Goal: Transaction & Acquisition: Download file/media

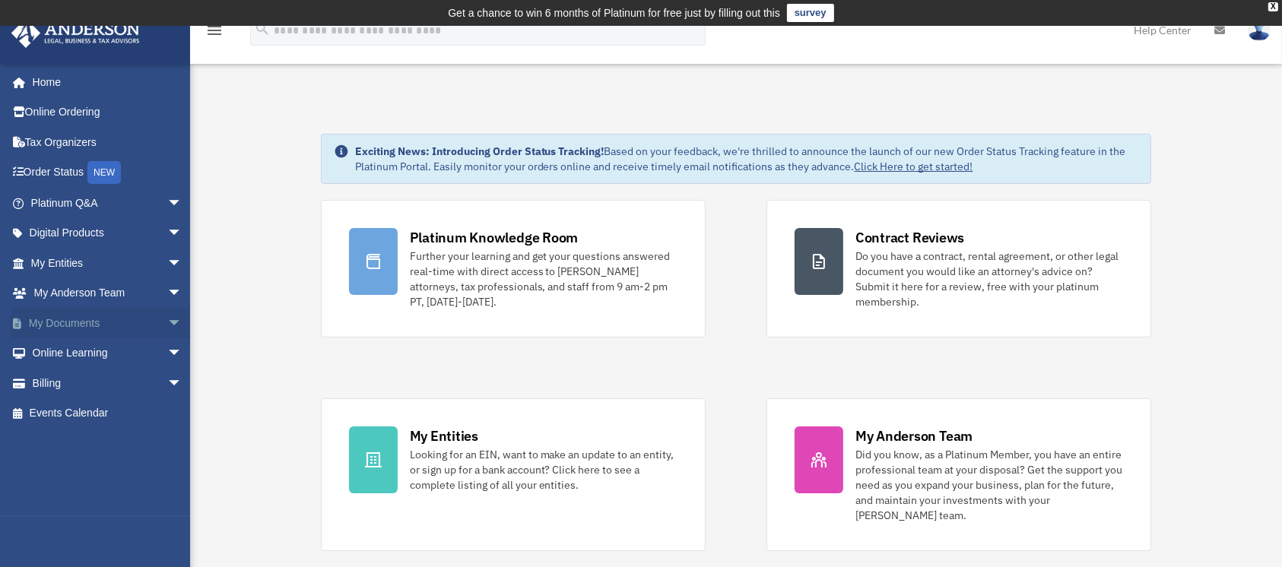
click at [167, 319] on span "arrow_drop_down" at bounding box center [182, 323] width 30 height 31
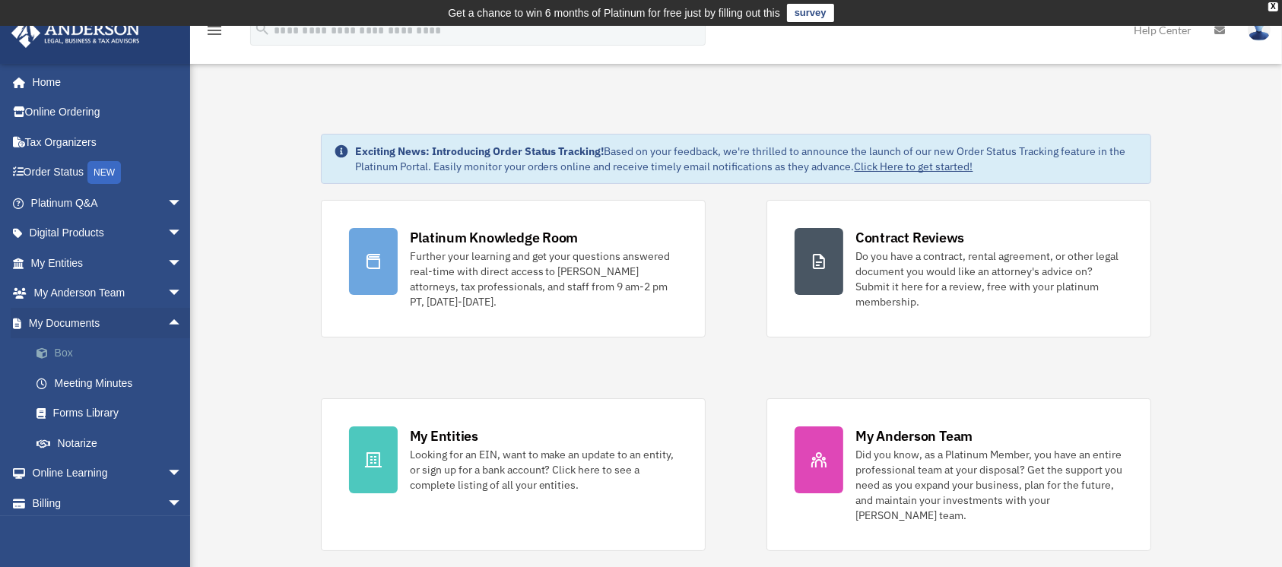
click at [86, 359] on link "Box" at bounding box center [113, 353] width 184 height 30
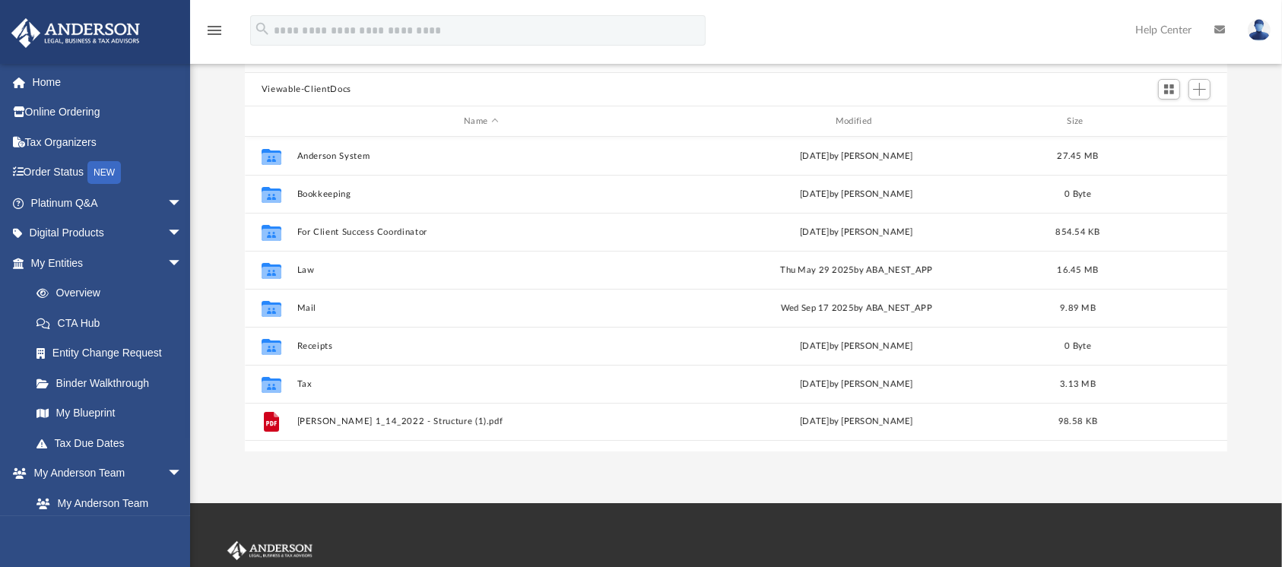
scroll to position [329, 967]
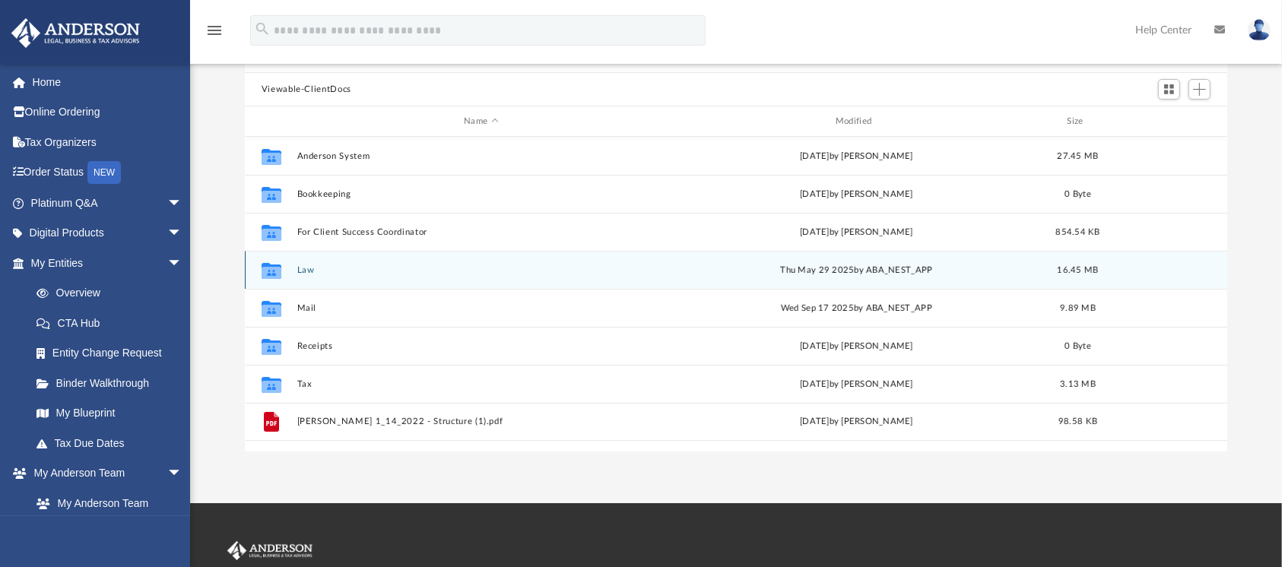
click at [300, 278] on div "Collaborated Folder Law [DATE] by ABA_NEST_APP 16.45 MB" at bounding box center [736, 270] width 983 height 38
click at [300, 278] on div "Collaborated Folder Law Thu May 29 2025 by ABA_NEST_APP 16.45 MB" at bounding box center [736, 270] width 983 height 38
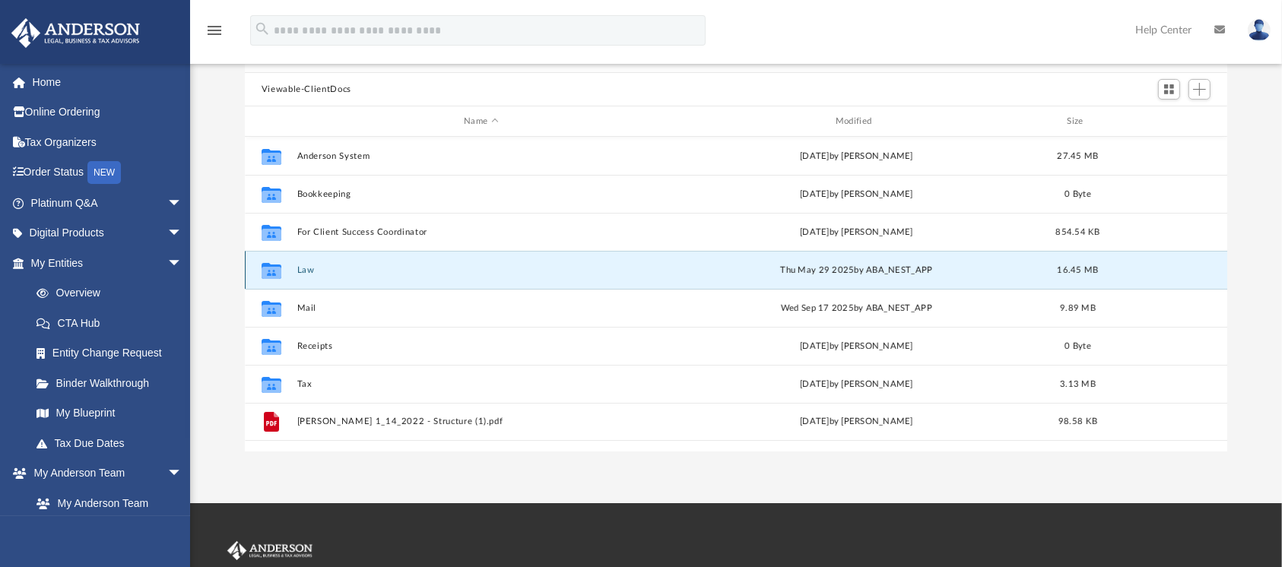
click at [274, 276] on icon "grid" at bounding box center [272, 272] width 20 height 12
click at [306, 274] on button "Law" at bounding box center [481, 270] width 369 height 10
click at [280, 268] on icon "grid" at bounding box center [272, 272] width 20 height 12
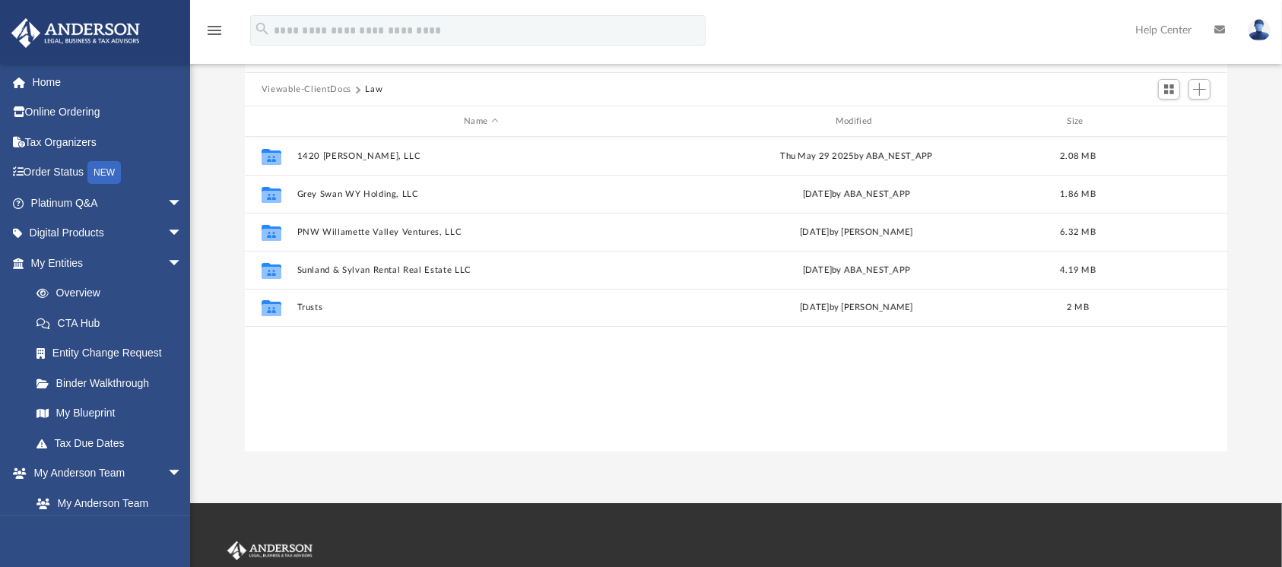
click at [313, 393] on div "Collaborated Folder 1420 Cunningham, LLC Thu May 29 2025 by ABA_NEST_APP 2.08 M…" at bounding box center [736, 294] width 983 height 315
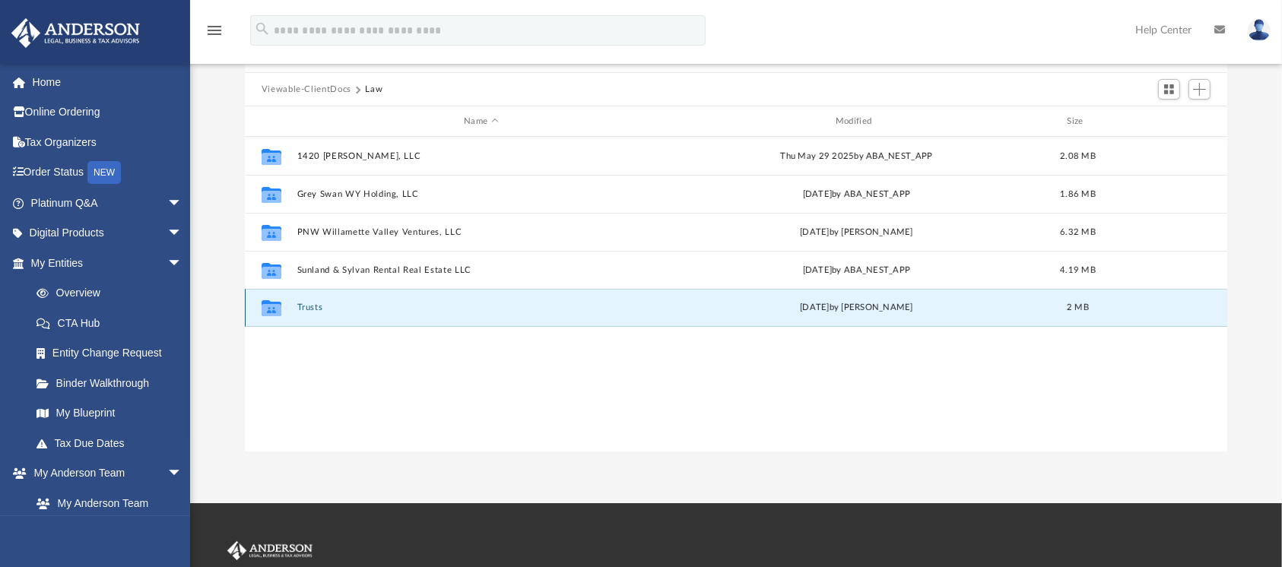
click at [316, 306] on button "Trusts" at bounding box center [481, 308] width 369 height 10
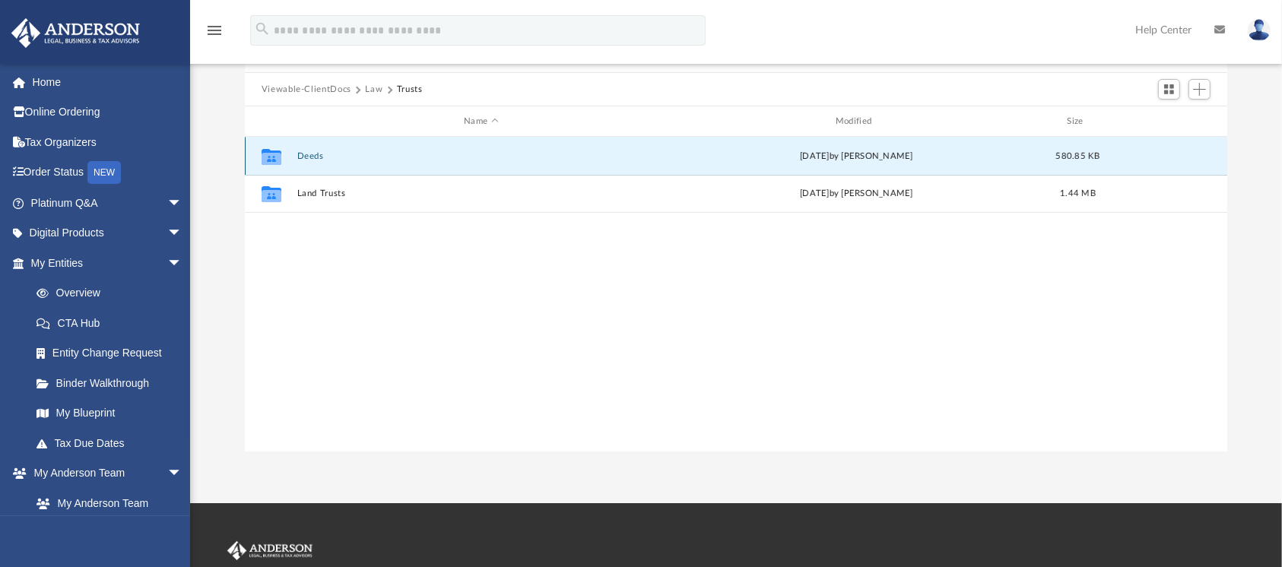
click at [310, 157] on button "Deeds" at bounding box center [481, 156] width 369 height 10
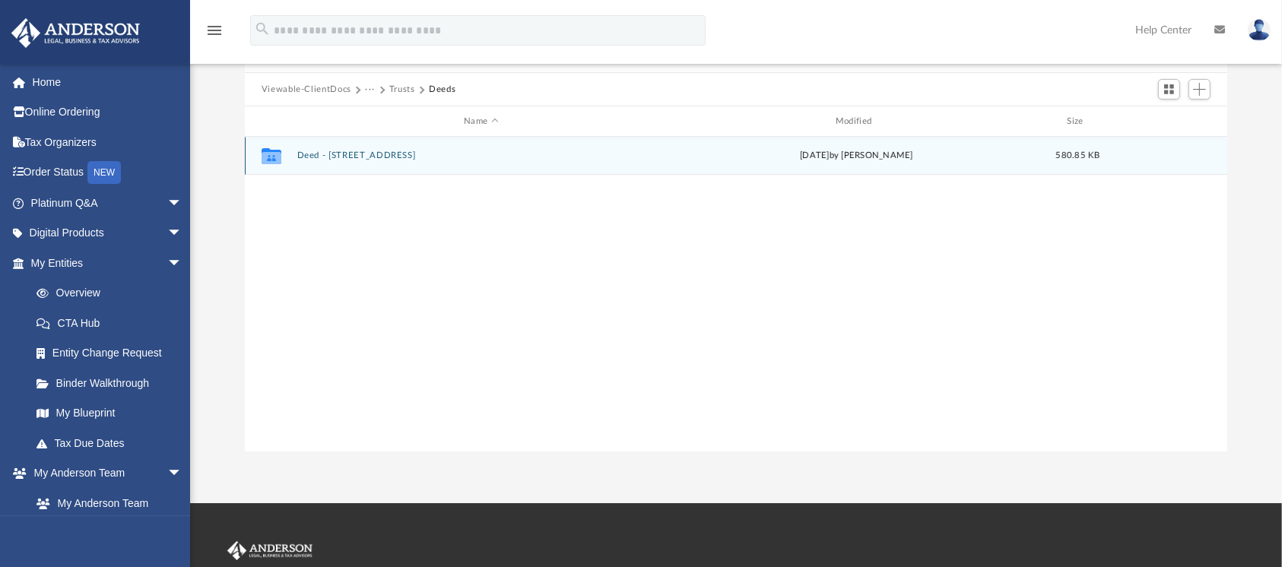
click at [325, 158] on button "Deed - 1487 Sylvan Avenue SE" at bounding box center [481, 156] width 369 height 10
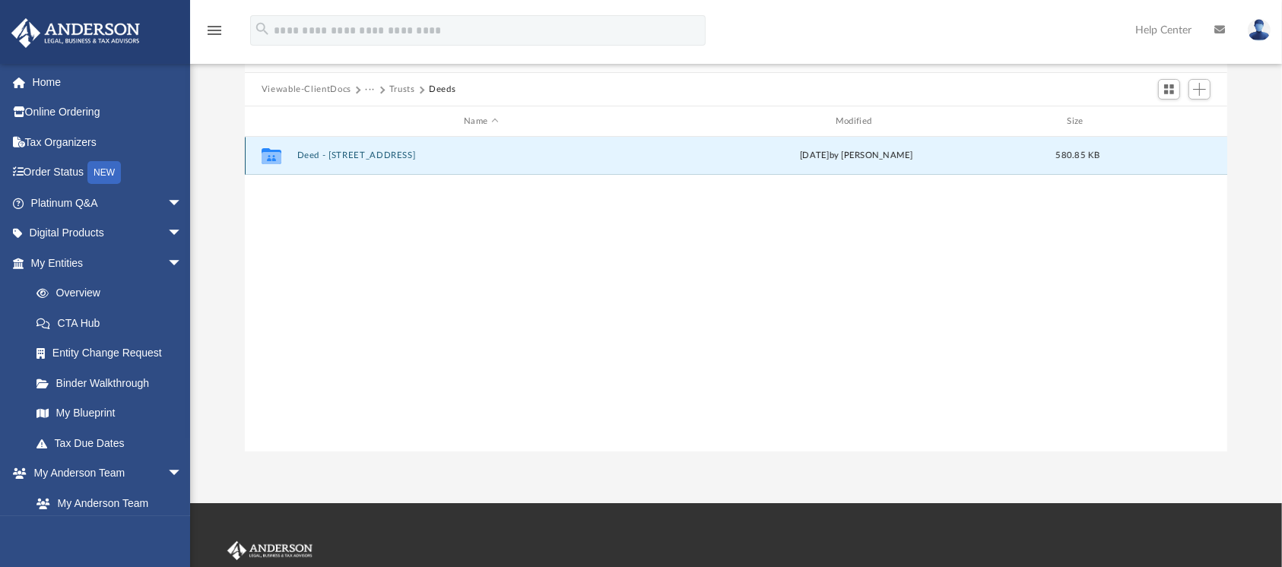
click at [325, 158] on button "Deed - 1487 Sylvan Avenue SE" at bounding box center [481, 156] width 369 height 10
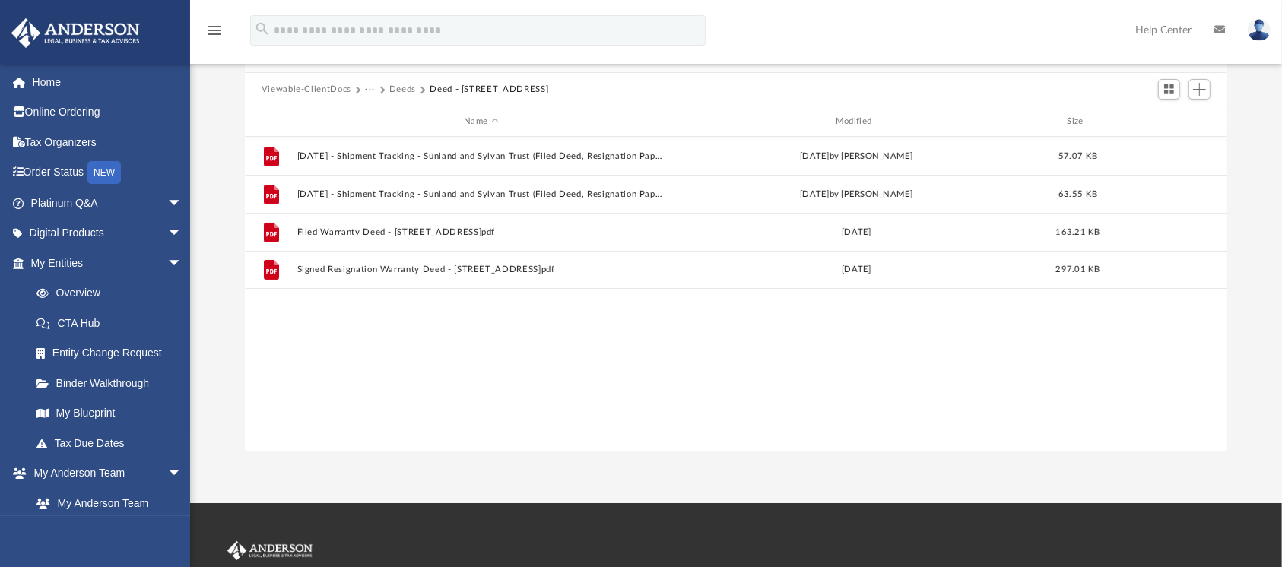
click at [398, 90] on button "Deeds" at bounding box center [402, 90] width 27 height 14
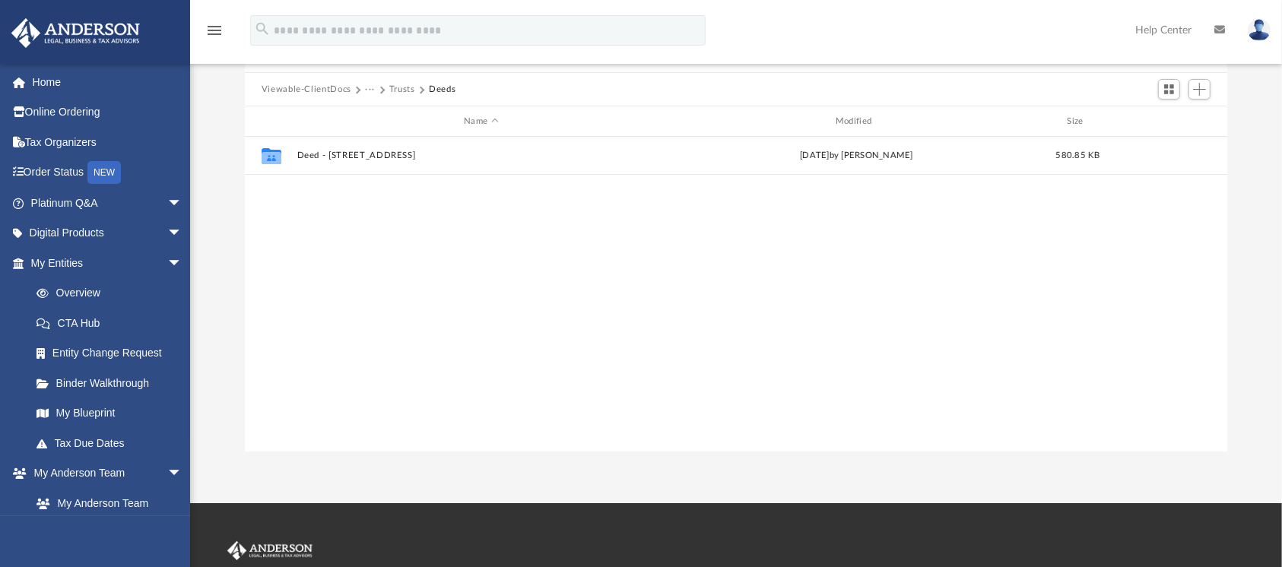
click at [396, 88] on button "Trusts" at bounding box center [402, 90] width 26 height 14
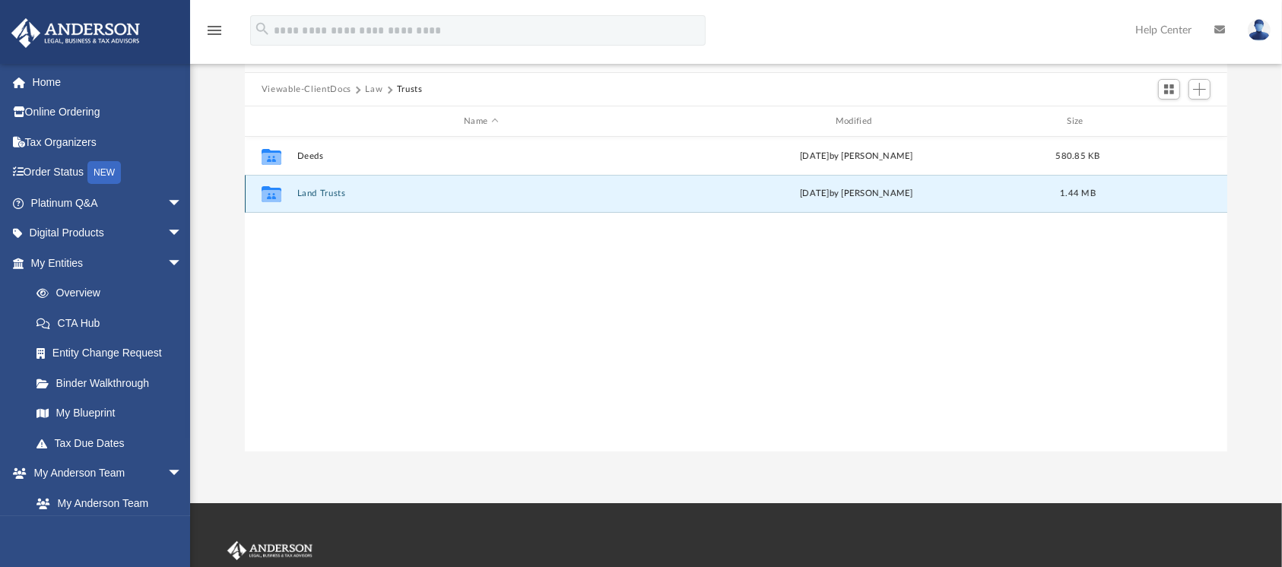
click at [329, 189] on button "Land Trusts" at bounding box center [481, 194] width 369 height 10
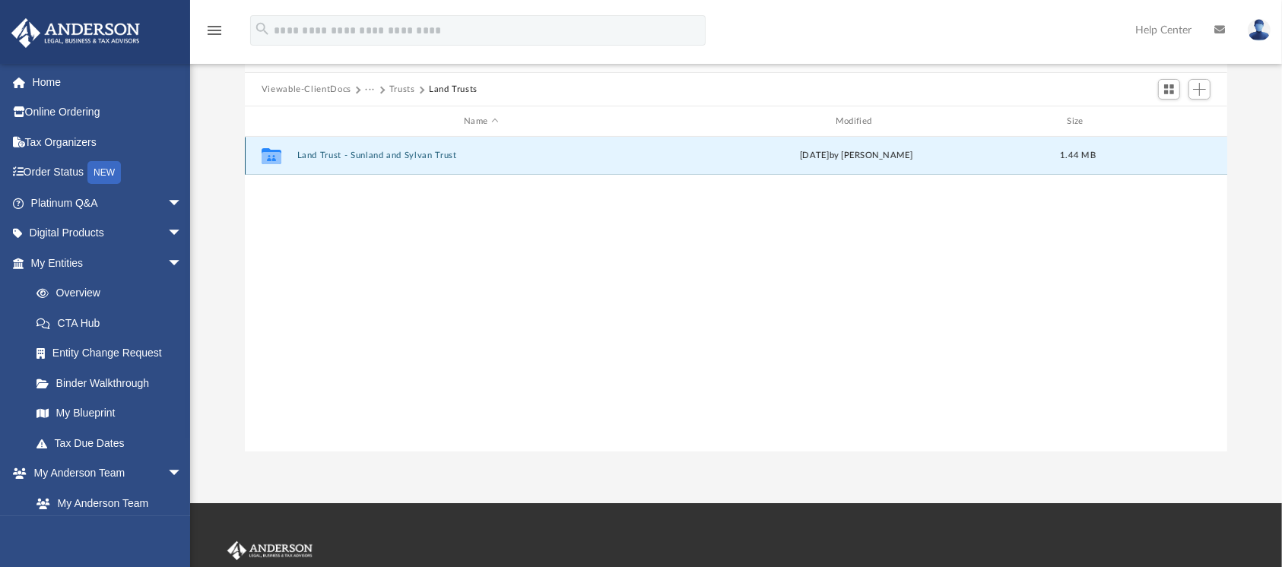
click at [335, 158] on button "Land Trust - Sunland and Sylvan Trust" at bounding box center [481, 156] width 369 height 10
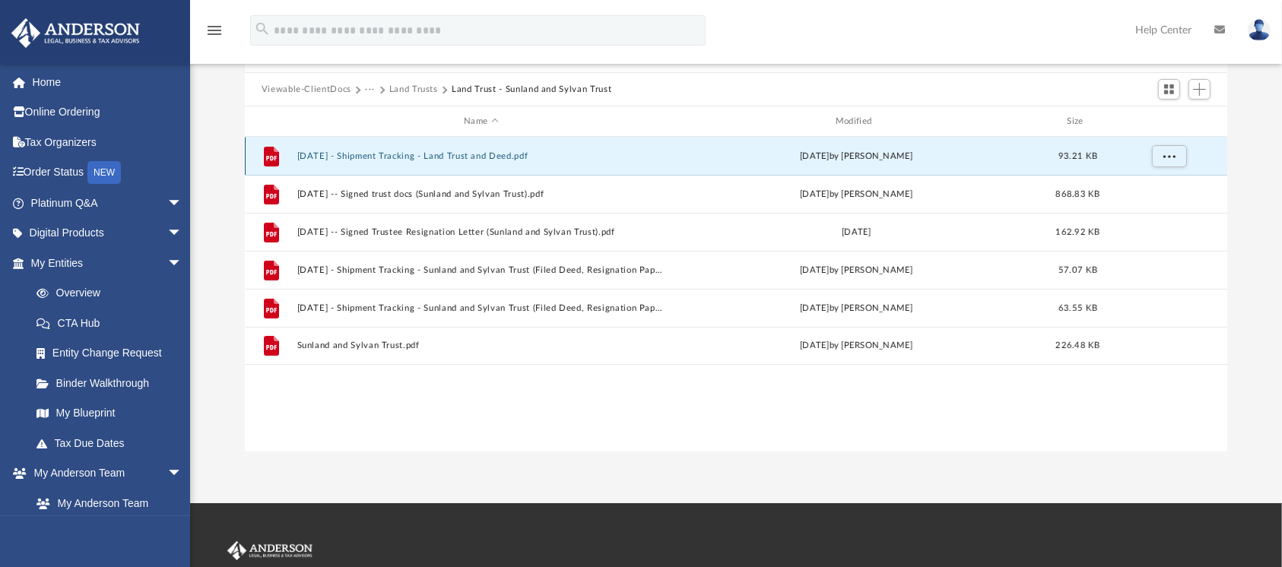
click at [465, 158] on button "[DATE] - Shipment Tracking - Land Trust and Deed.pdf" at bounding box center [481, 156] width 369 height 10
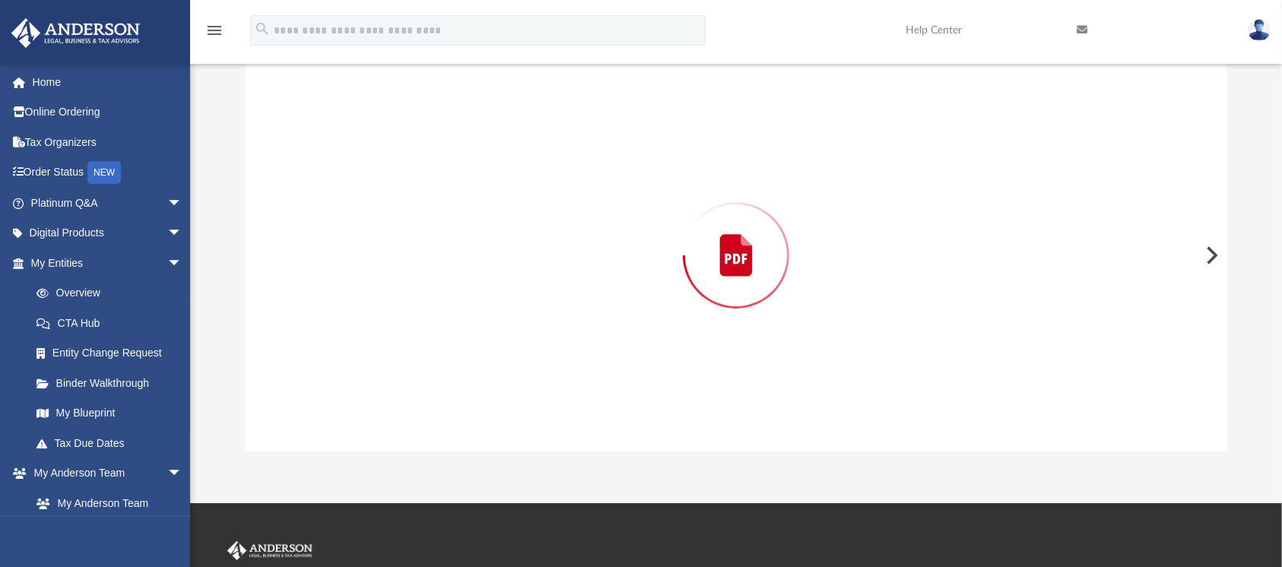
click at [465, 158] on div "Preview" at bounding box center [736, 255] width 983 height 392
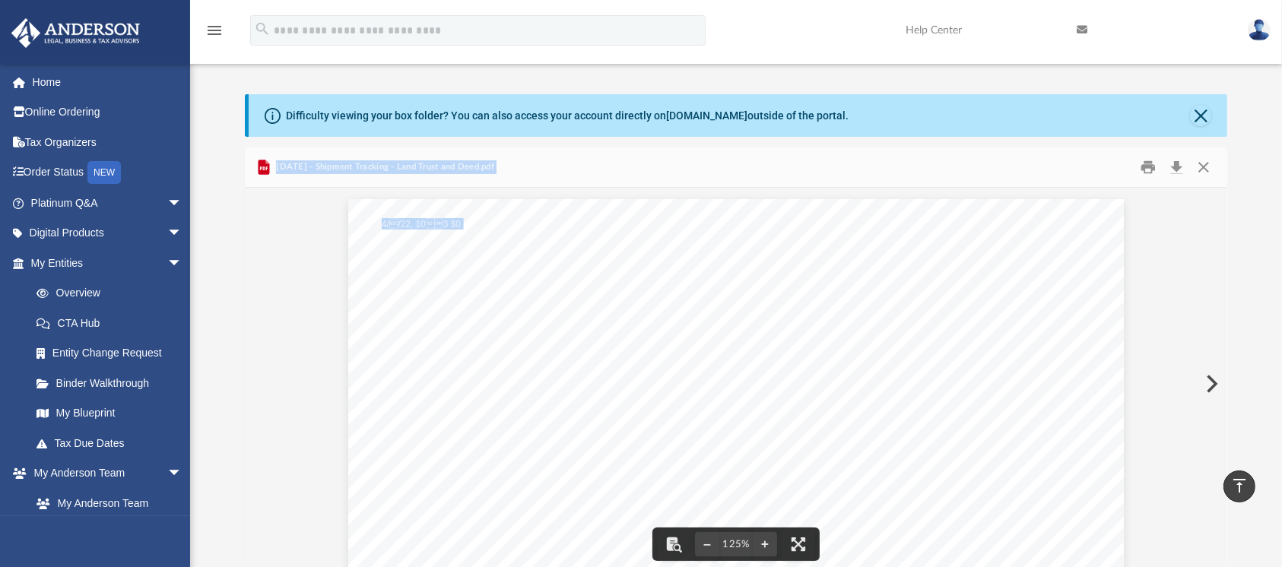
scroll to position [0, 0]
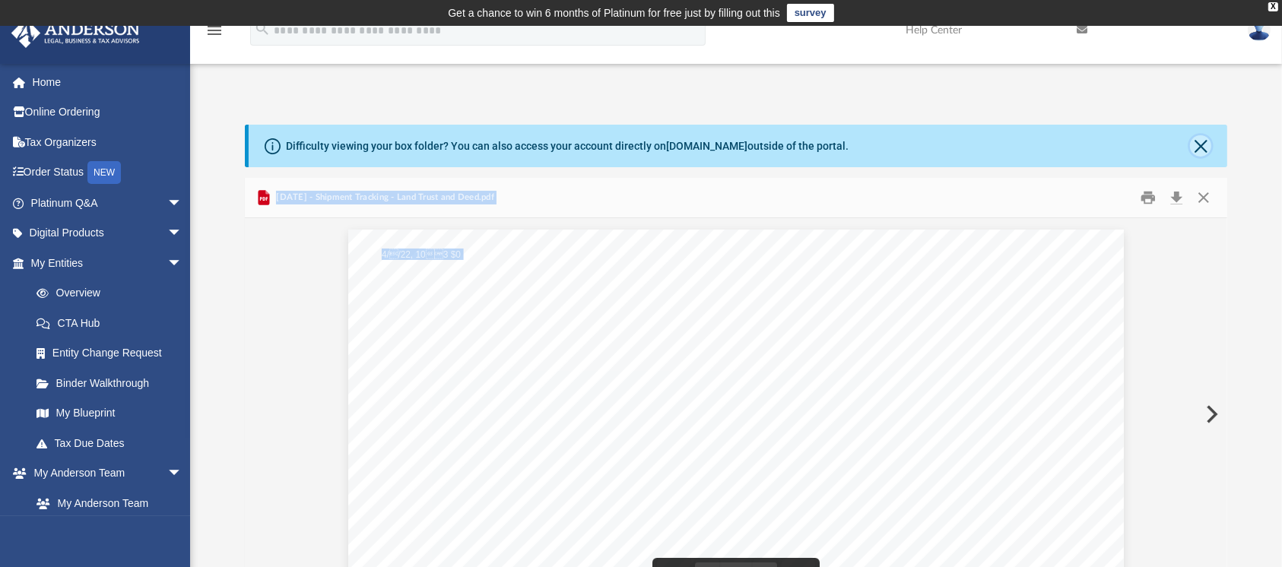
click at [1195, 143] on button "Close" at bounding box center [1200, 145] width 21 height 21
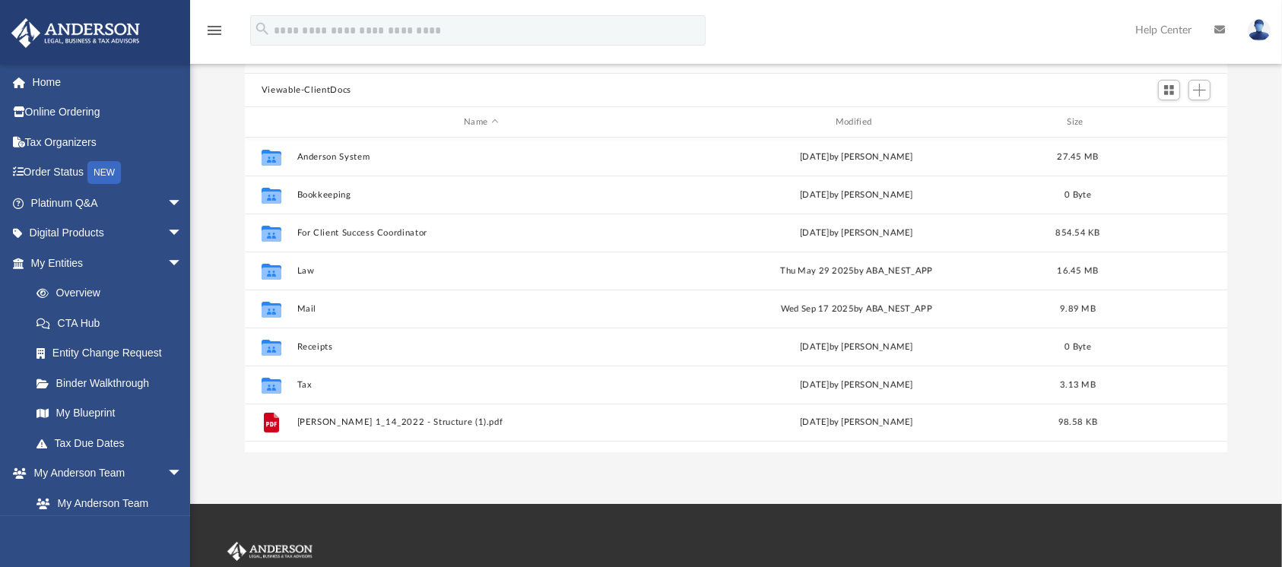
scroll to position [16, 17]
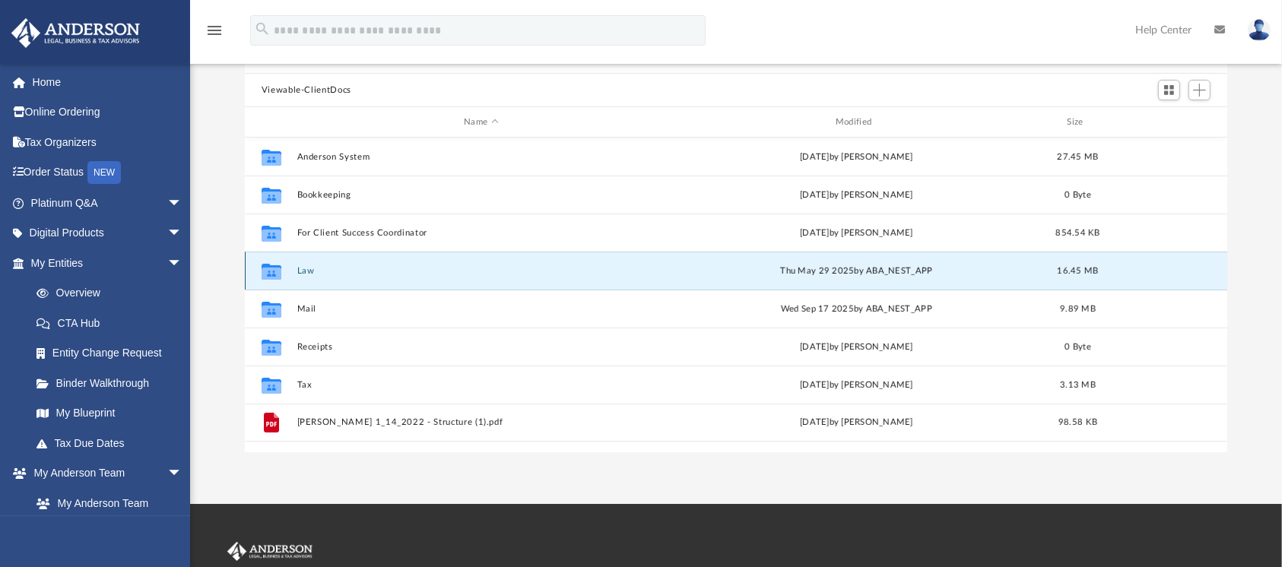
click at [308, 272] on button "Law" at bounding box center [481, 271] width 369 height 10
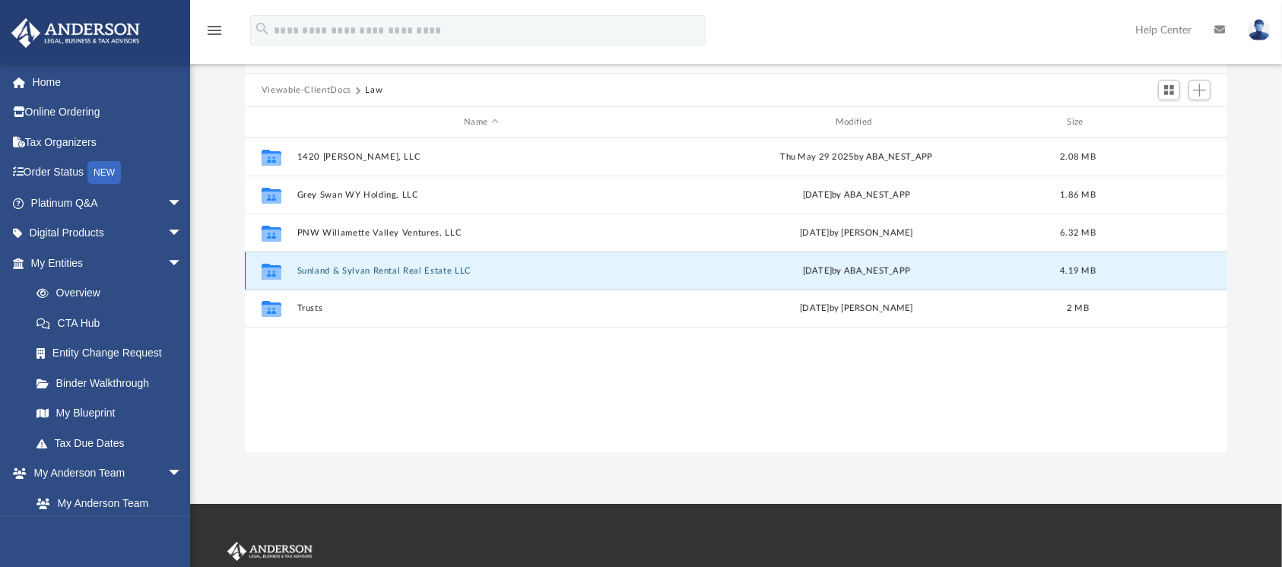
click at [358, 268] on button "Sunland & Sylvan Rental Real Estate LLC" at bounding box center [481, 271] width 369 height 10
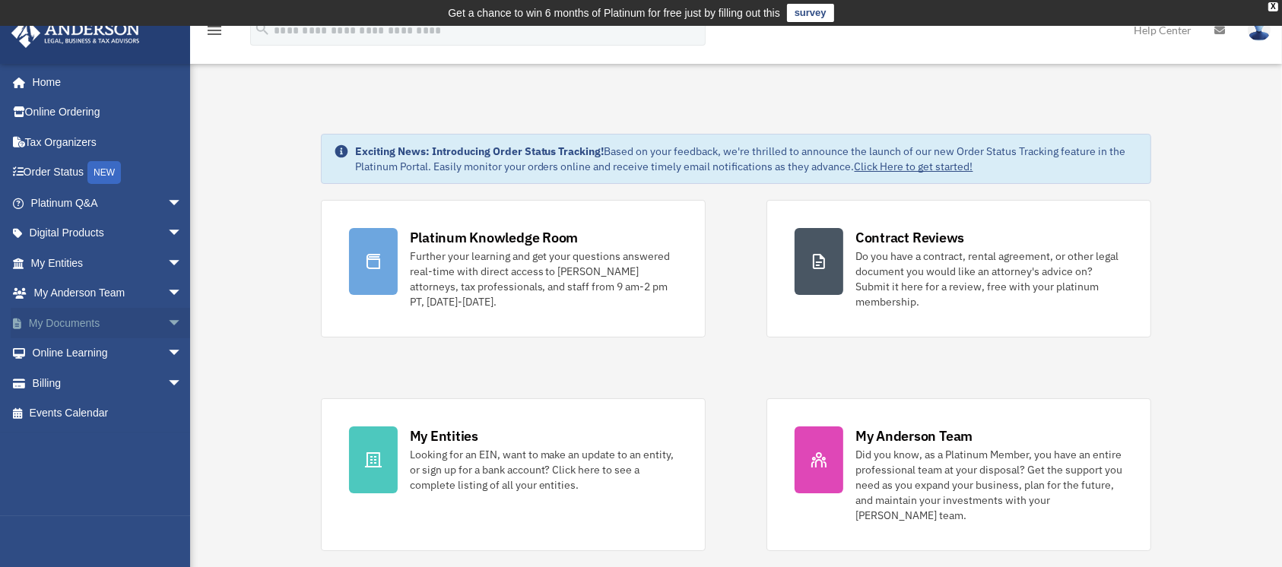
click at [167, 320] on span "arrow_drop_down" at bounding box center [182, 323] width 30 height 31
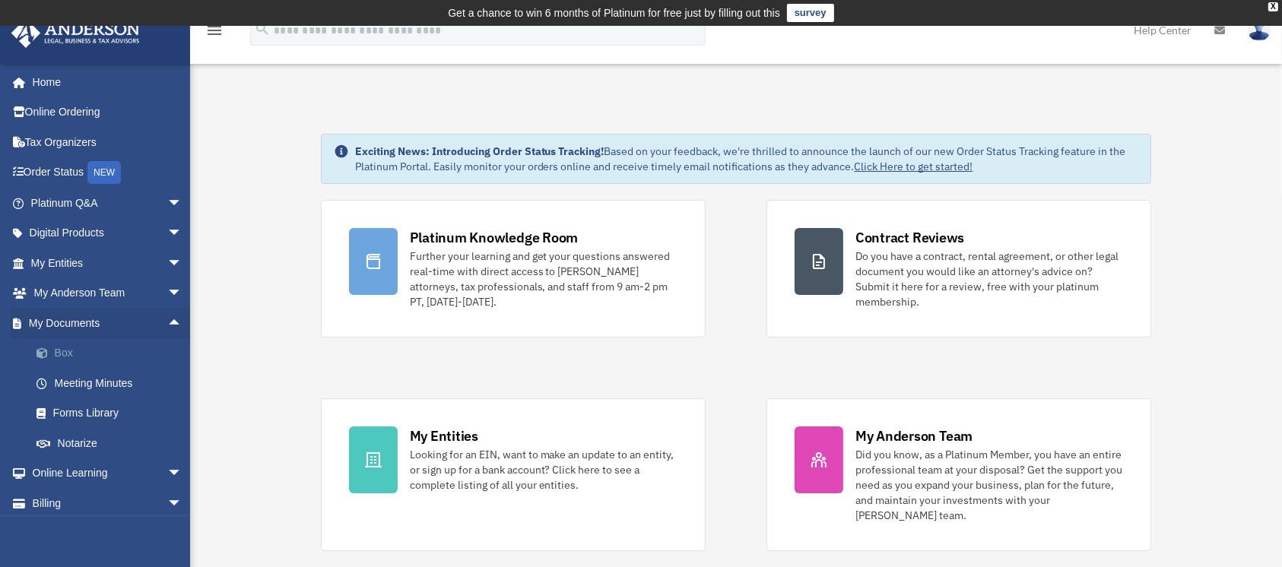
click at [86, 360] on link "Box" at bounding box center [113, 353] width 184 height 30
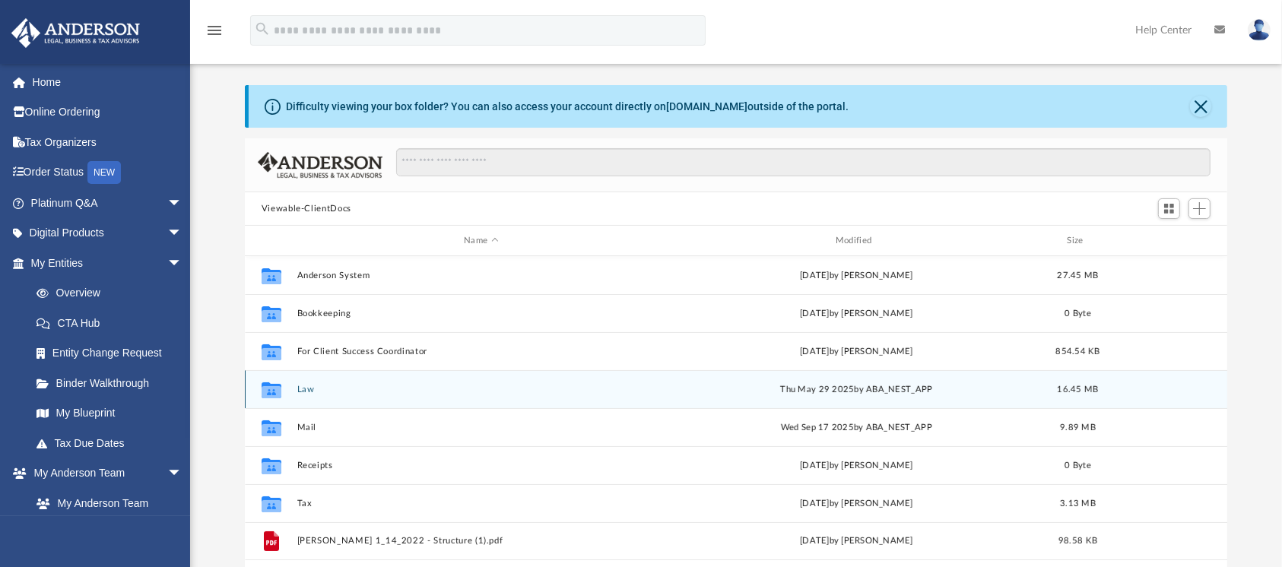
scroll to position [43, 0]
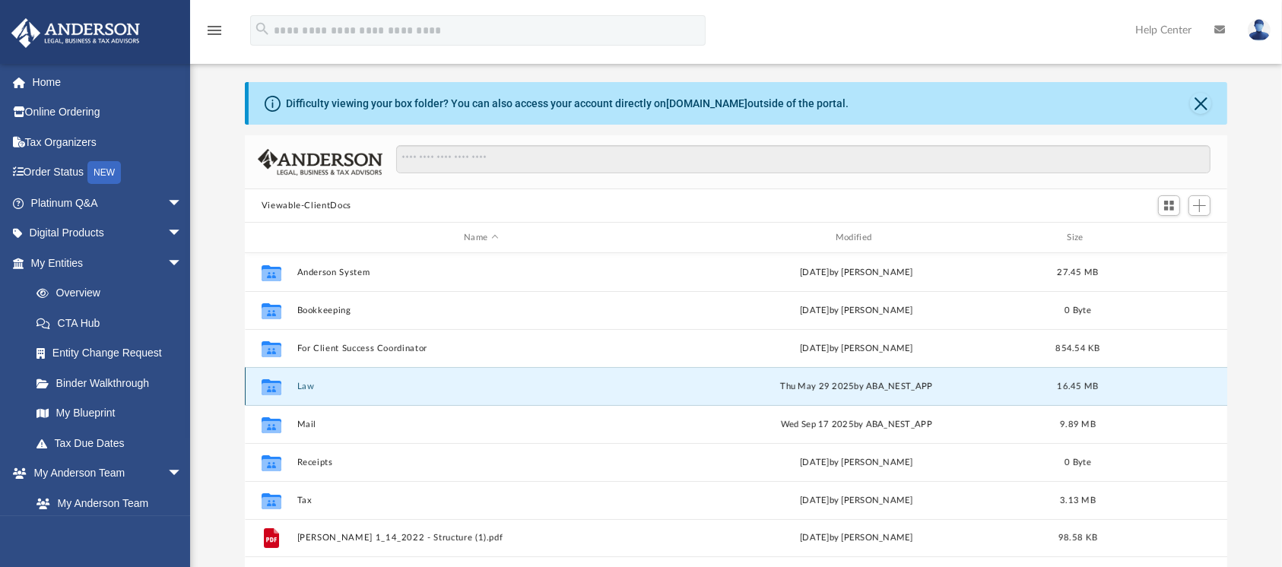
click at [303, 390] on button "Law" at bounding box center [481, 387] width 369 height 10
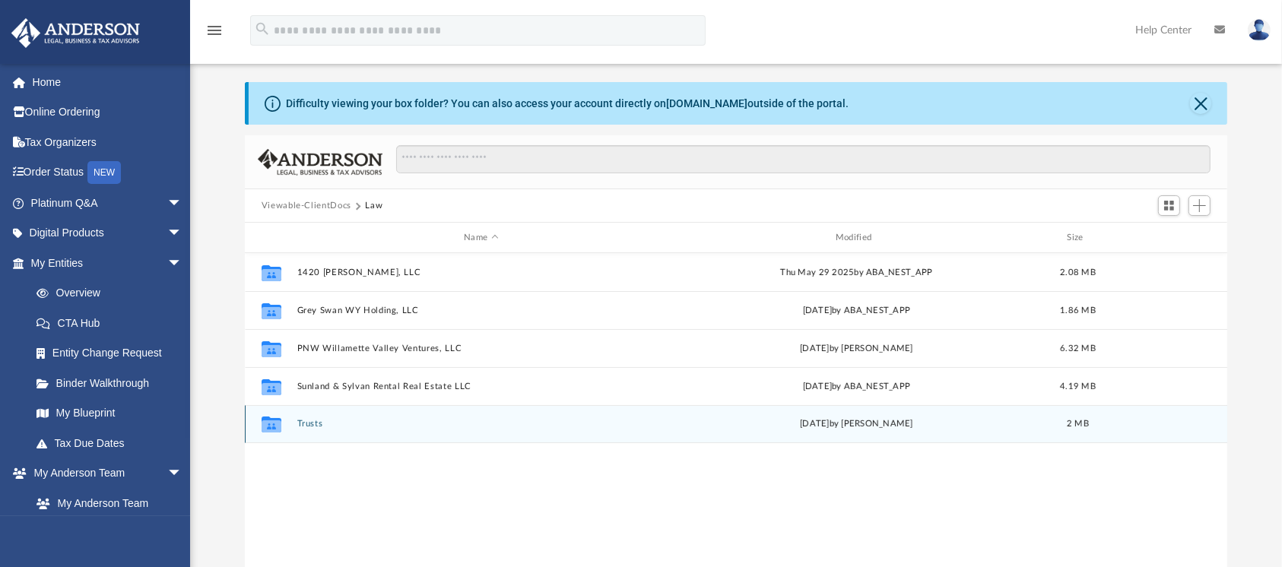
click at [302, 423] on button "Trusts" at bounding box center [481, 424] width 369 height 10
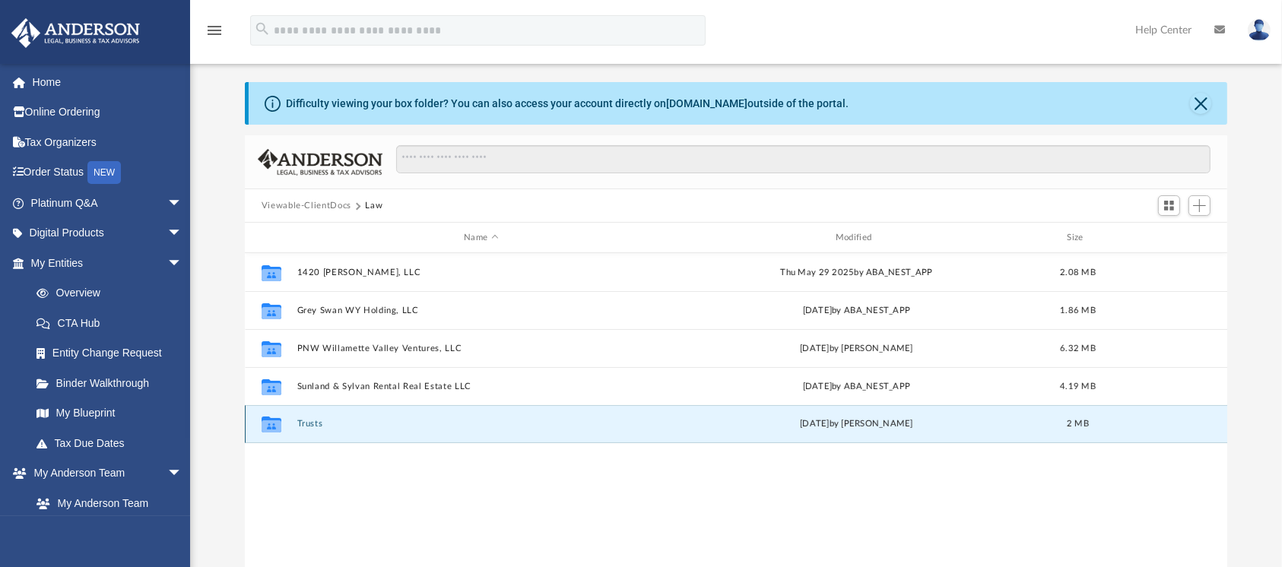
click at [302, 423] on button "Trusts" at bounding box center [481, 424] width 369 height 10
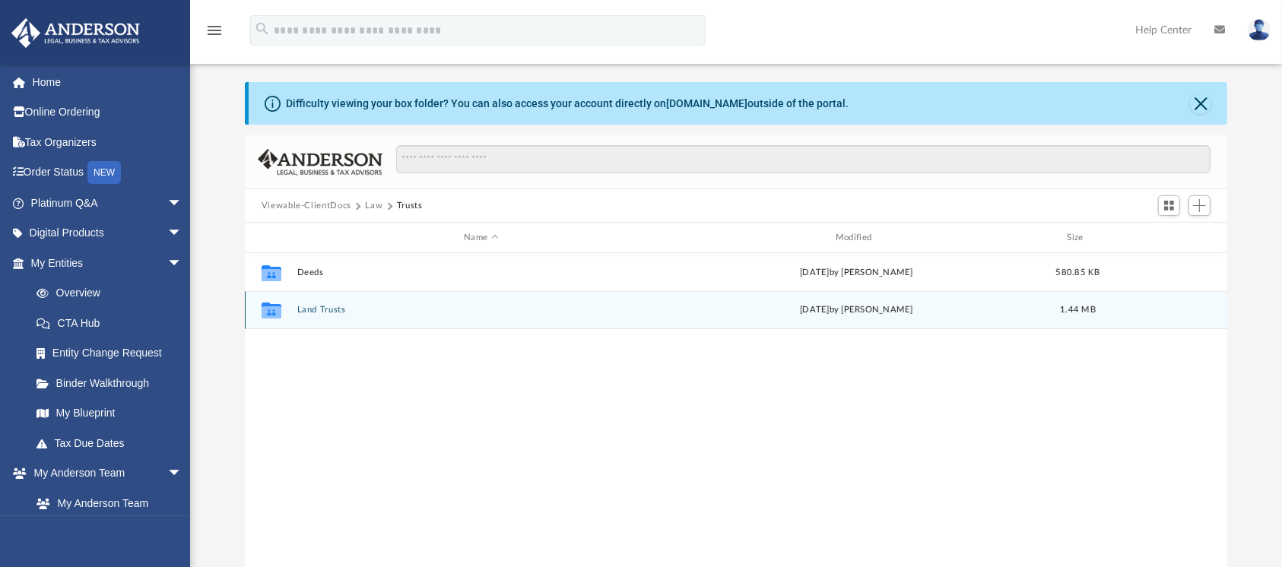
click at [304, 311] on button "Land Trusts" at bounding box center [481, 310] width 369 height 10
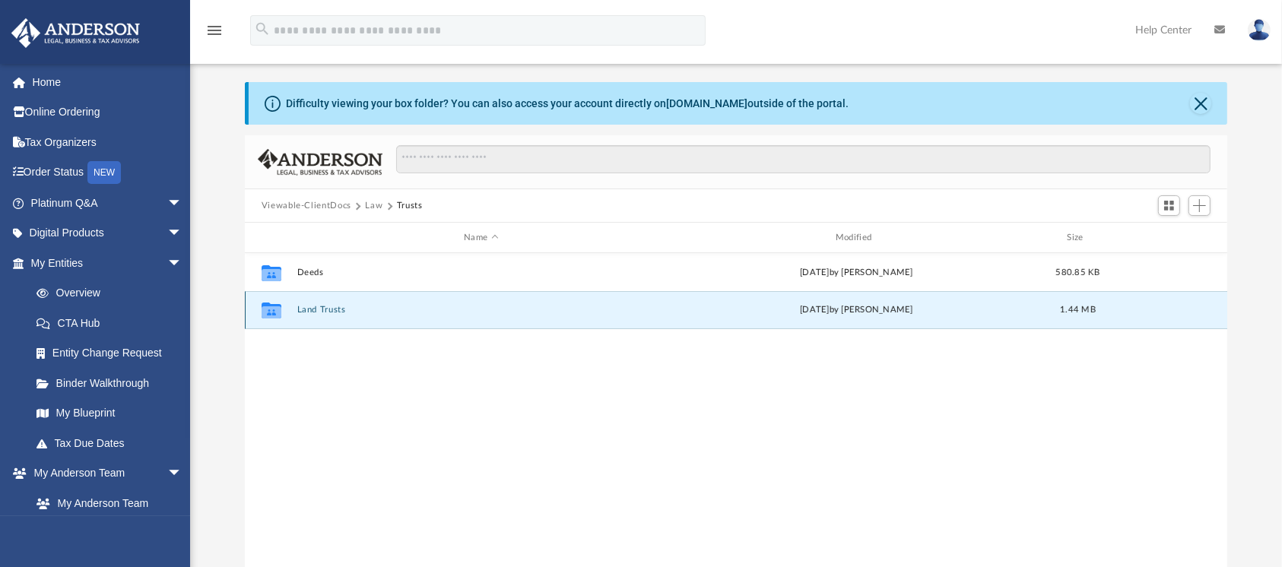
click at [304, 311] on button "Land Trusts" at bounding box center [481, 310] width 369 height 10
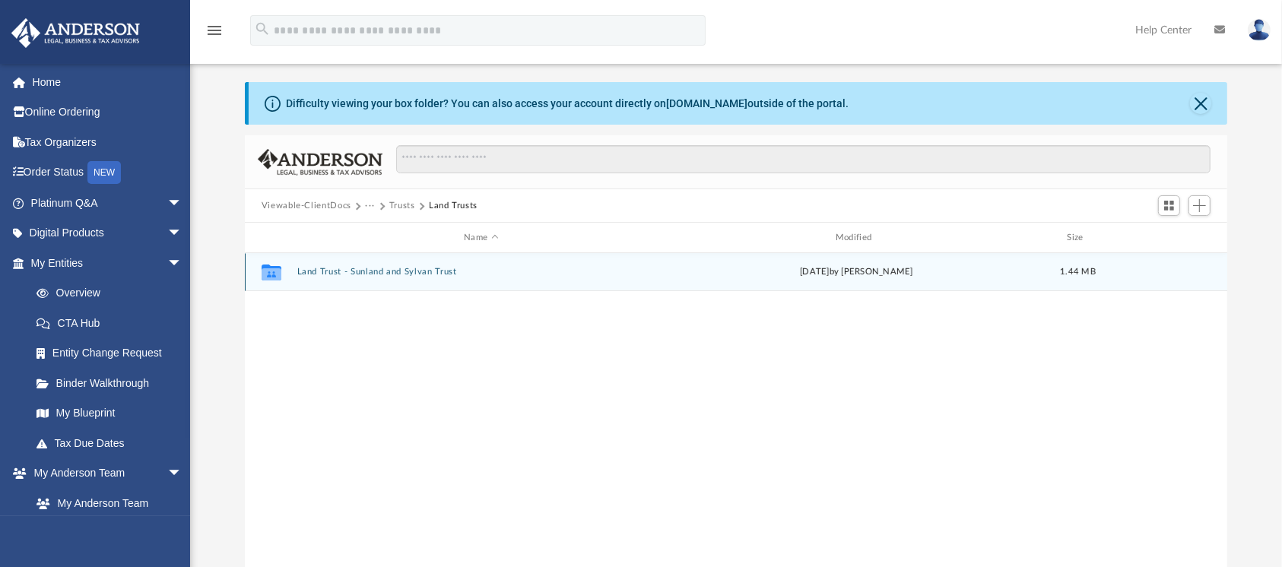
click at [308, 275] on button "Land Trust - Sunland and Sylvan Trust" at bounding box center [481, 272] width 369 height 10
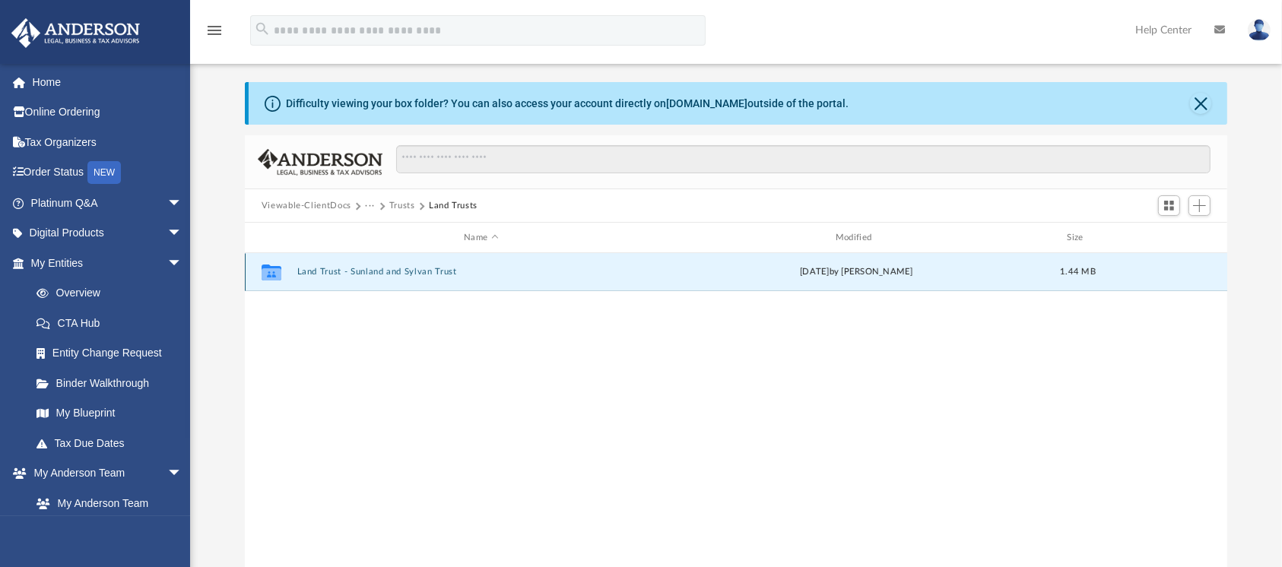
click at [308, 275] on button "Land Trust - Sunland and Sylvan Trust" at bounding box center [481, 272] width 369 height 10
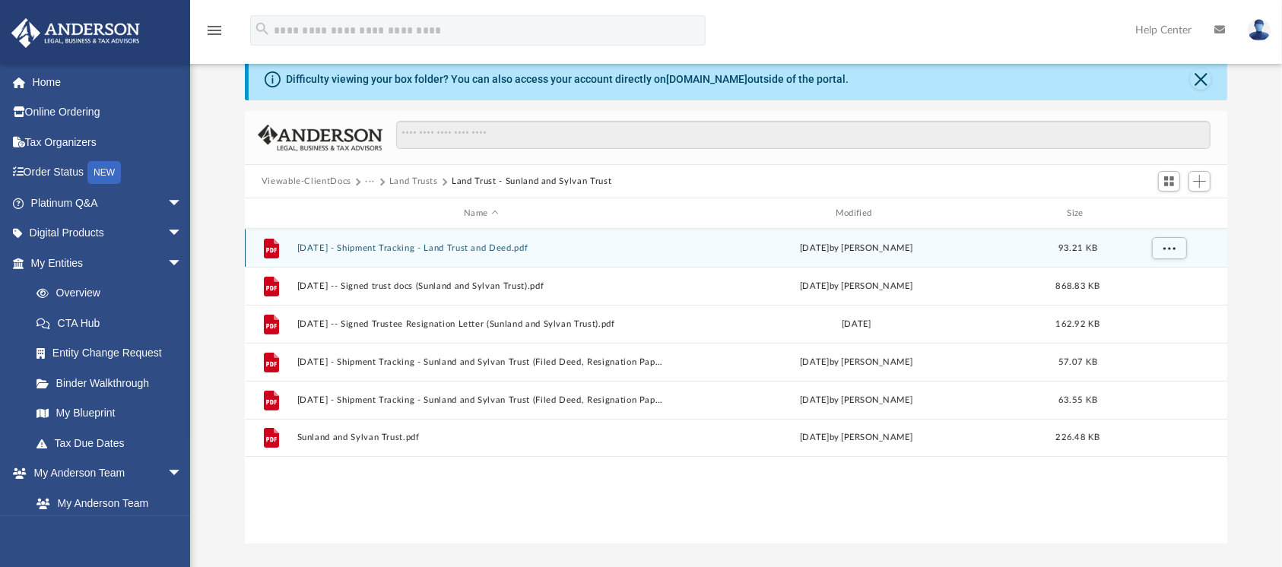
scroll to position [68, 0]
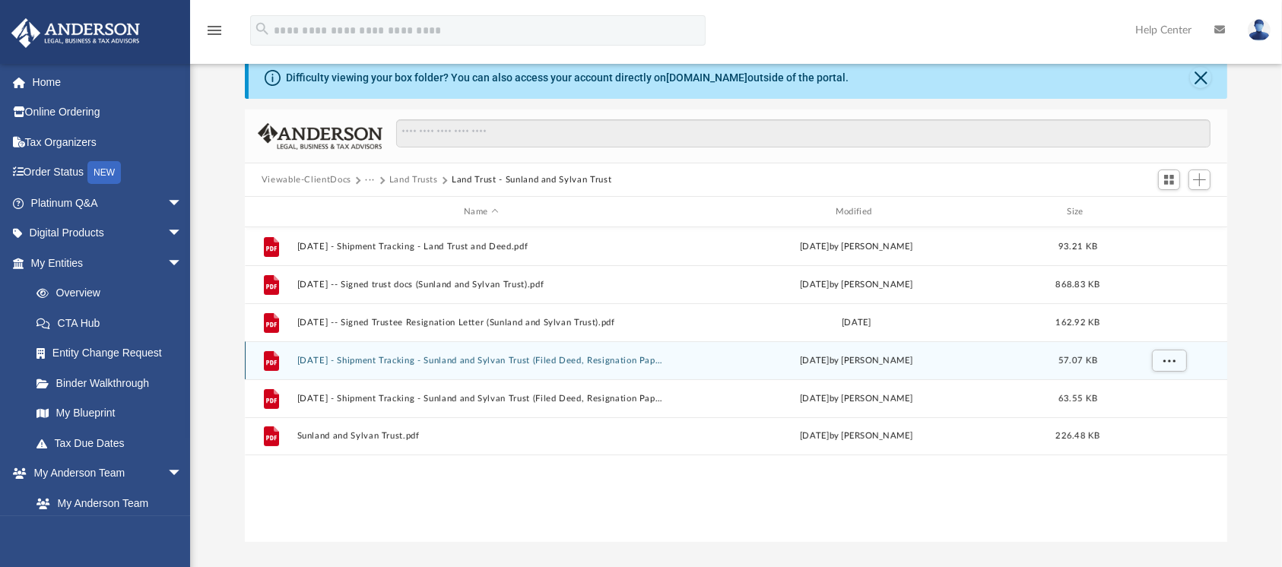
click at [365, 364] on button "[DATE] - Shipment Tracking - Sunland and Sylvan Trust (Filed Deed, Resignation …" at bounding box center [481, 361] width 369 height 10
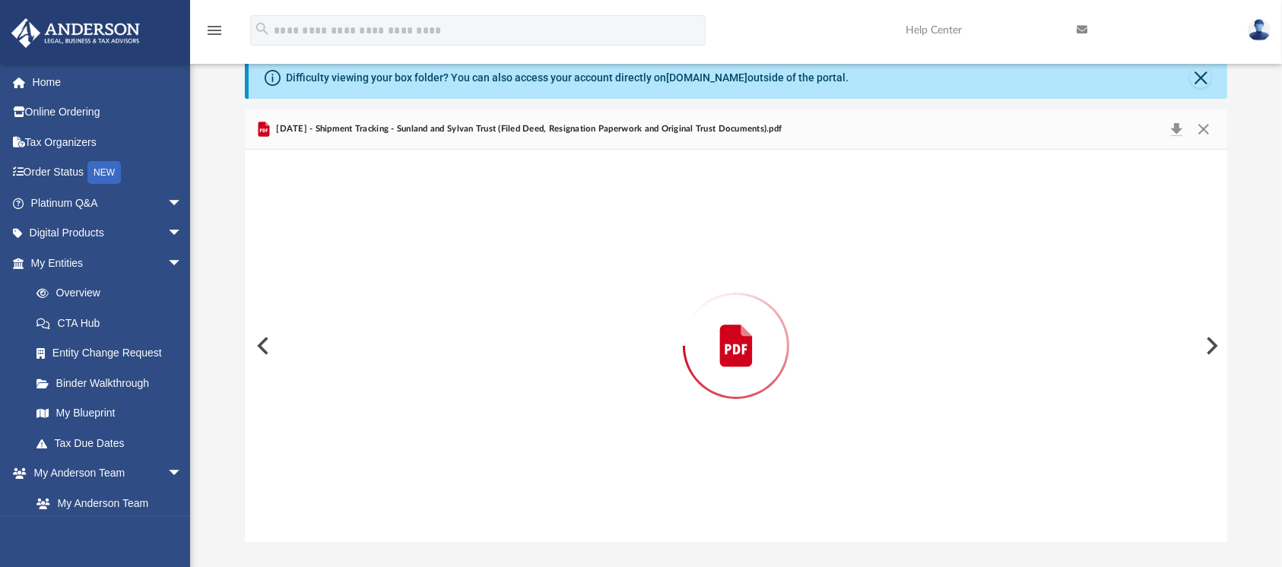
click at [365, 364] on div "Preview" at bounding box center [736, 346] width 983 height 392
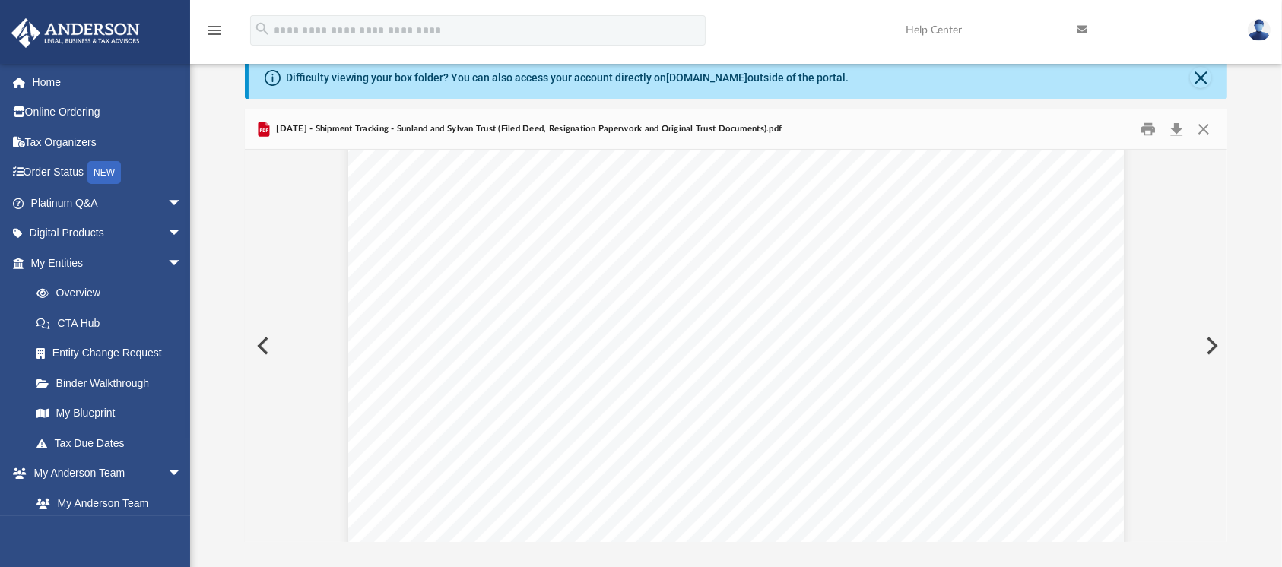
scroll to position [633, 0]
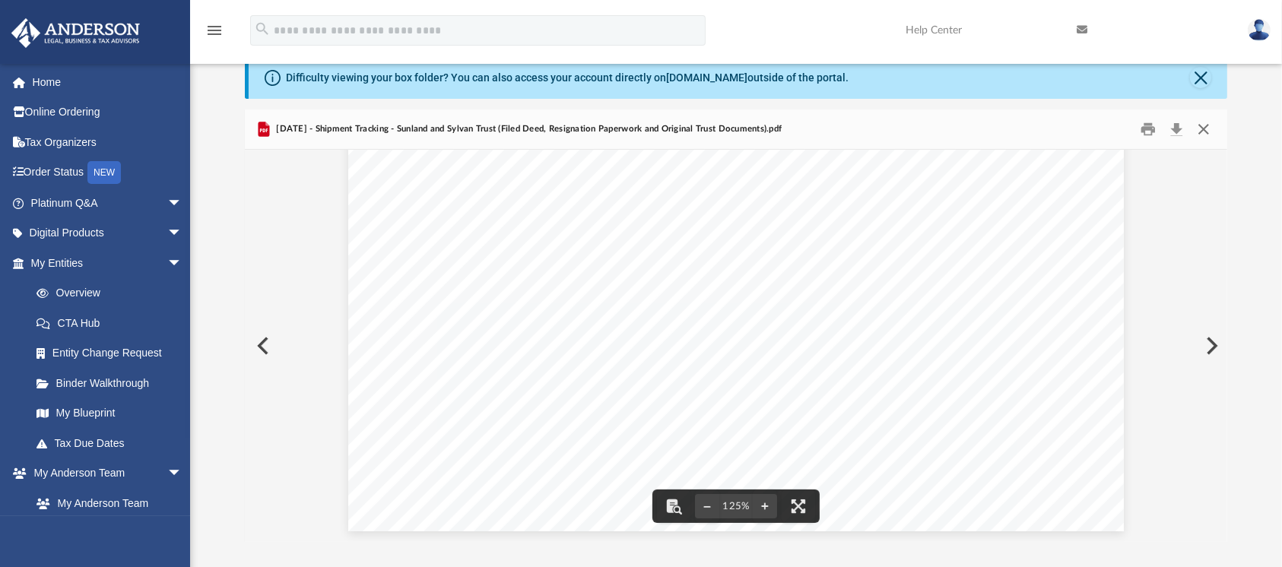
click at [1201, 127] on button "Close" at bounding box center [1203, 130] width 27 height 24
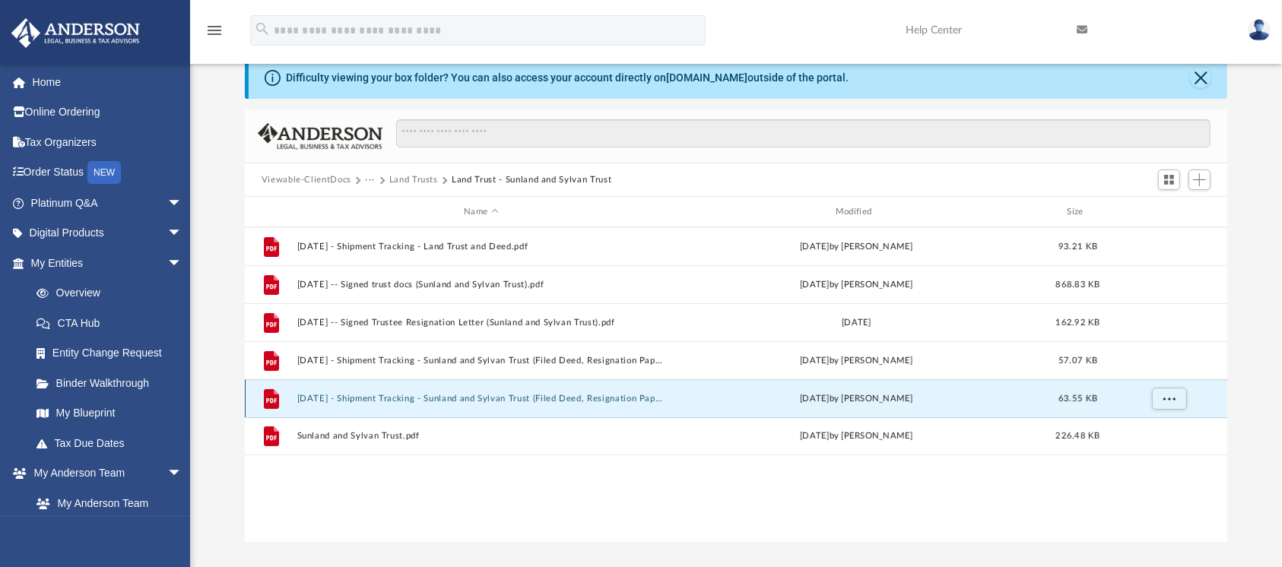
click at [426, 398] on button "[DATE] - Shipment Tracking - Sunland and Sylvan Trust (Filed Deed, Resignation …" at bounding box center [481, 399] width 369 height 10
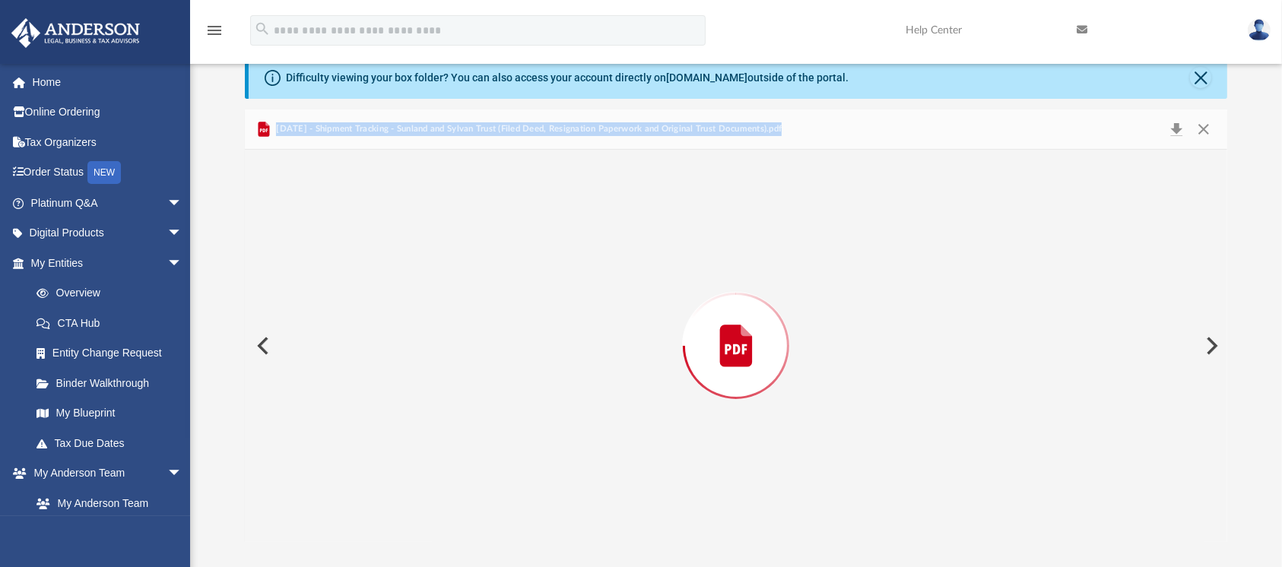
click at [426, 398] on div "Preview" at bounding box center [736, 346] width 983 height 392
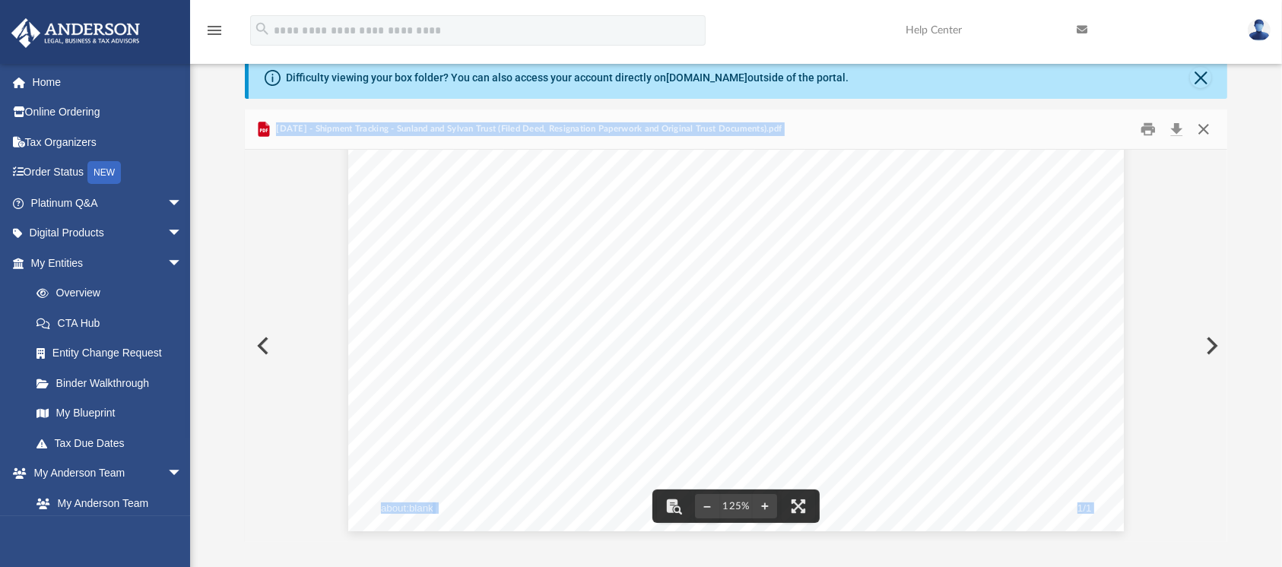
click at [1204, 121] on button "Close" at bounding box center [1203, 130] width 27 height 24
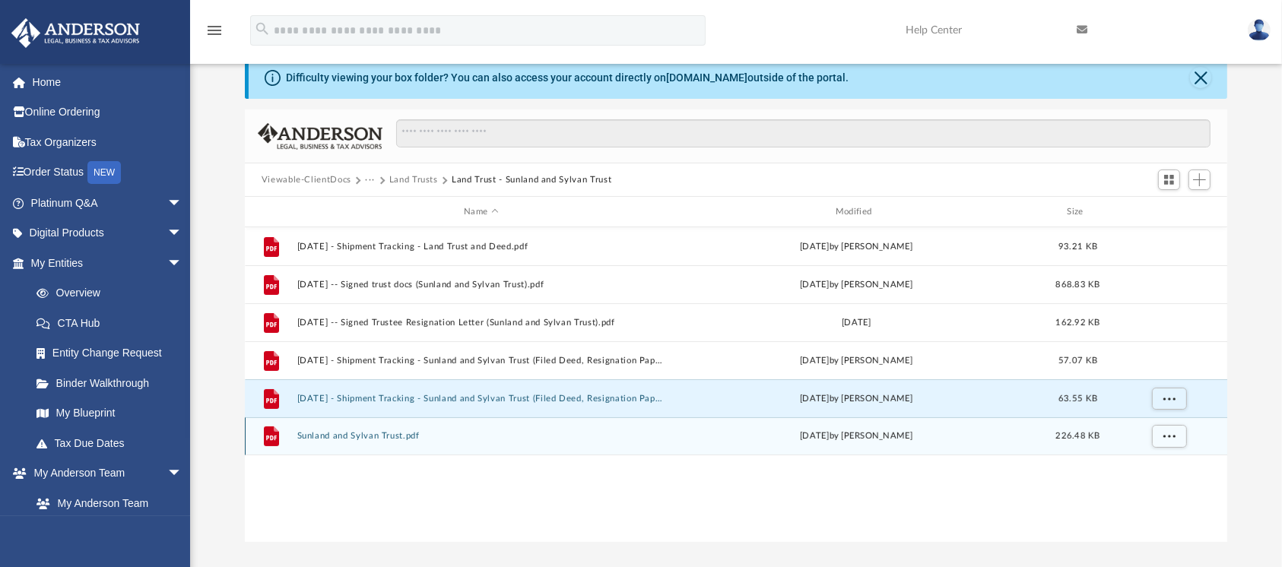
click at [393, 432] on button "Sunland and Sylvan Trust.pdf" at bounding box center [481, 436] width 369 height 10
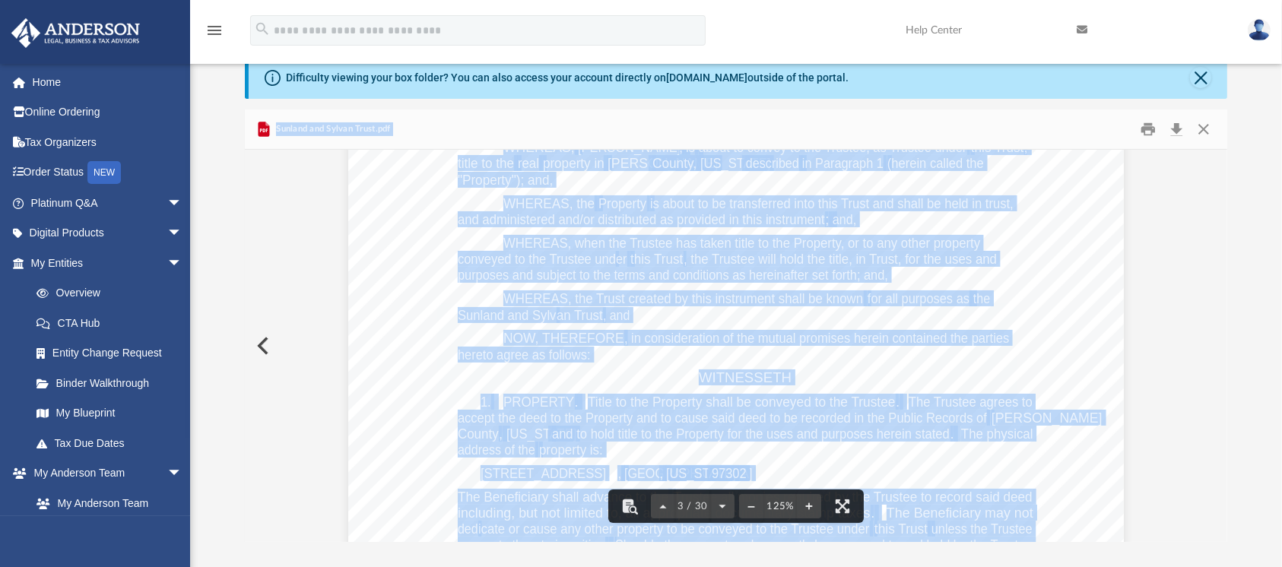
scroll to position [2294, 0]
click at [1178, 136] on button "Download" at bounding box center [1176, 130] width 27 height 24
